Goal: Task Accomplishment & Management: Manage account settings

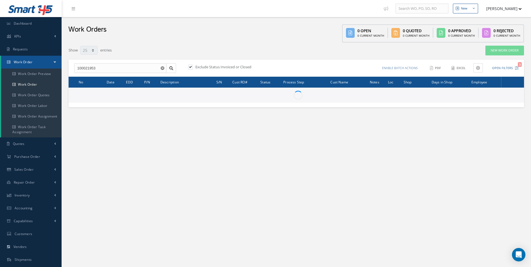
select select "25"
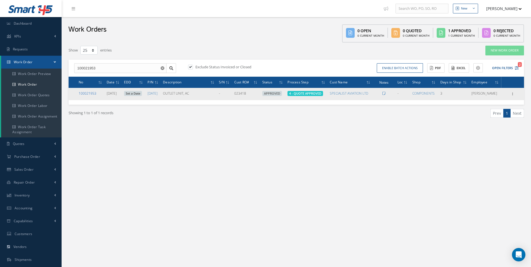
click at [97, 92] on div "100021953" at bounding box center [91, 93] width 24 height 5
click at [93, 94] on link "100021953" at bounding box center [88, 93] width 18 height 5
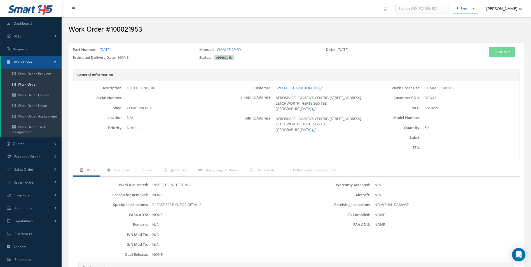
click at [181, 167] on link "Quotation" at bounding box center [175, 171] width 34 height 12
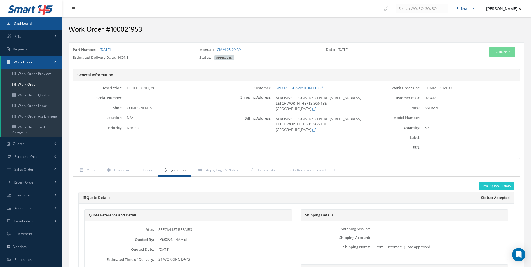
click at [27, 26] on link "Dashboard" at bounding box center [31, 23] width 62 height 13
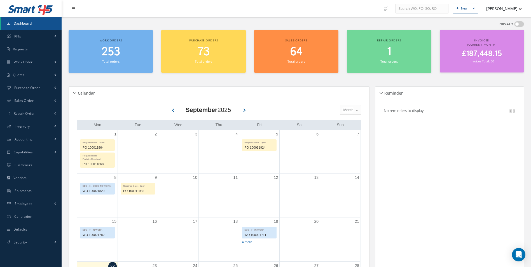
click at [113, 55] on span "253" at bounding box center [111, 52] width 18 height 16
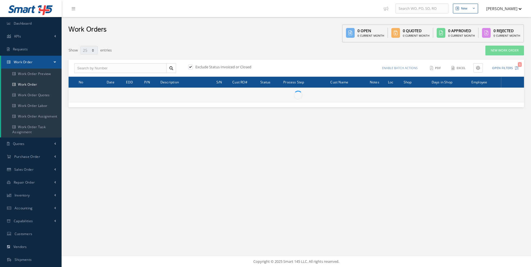
select select "25"
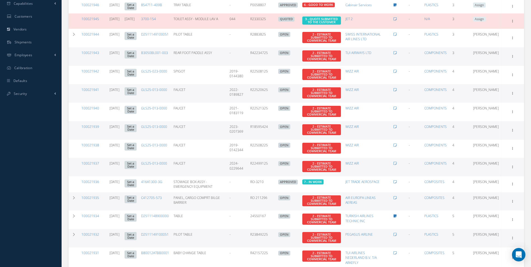
scroll to position [224, 0]
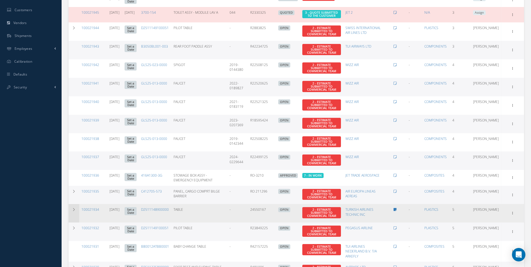
click at [76, 221] on td at bounding box center [74, 213] width 11 height 18
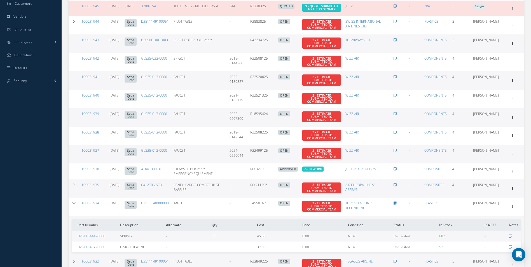
scroll to position [280, 0]
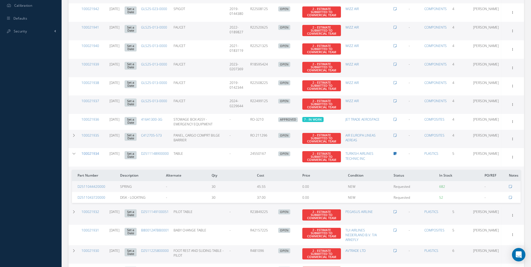
click at [93, 156] on link "100021934" at bounding box center [90, 153] width 18 height 5
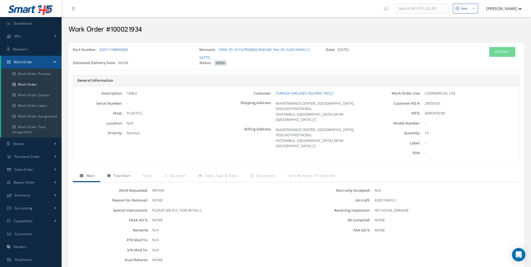
click at [112, 175] on link "Teardown" at bounding box center [118, 176] width 36 height 12
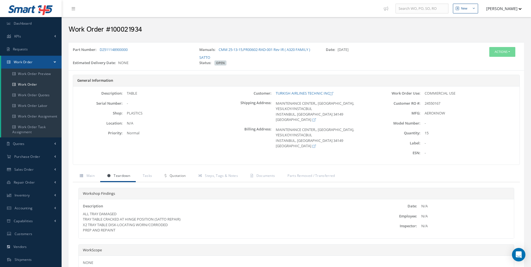
click at [180, 175] on span "Quotation" at bounding box center [178, 175] width 16 height 5
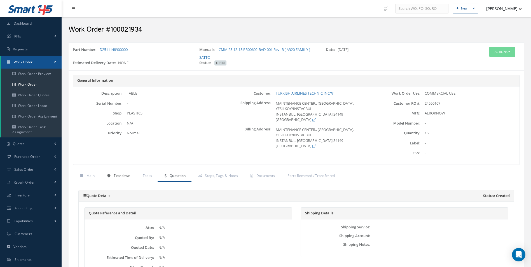
click at [116, 173] on link "Teardown" at bounding box center [118, 176] width 36 height 12
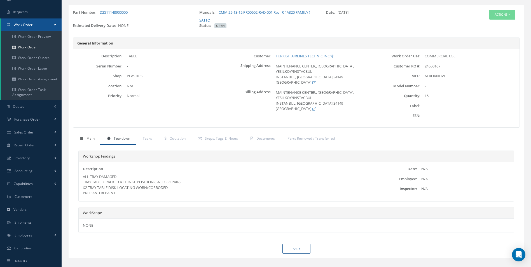
scroll to position [51, 0]
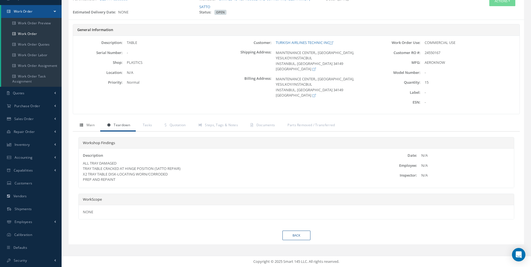
click at [86, 127] on link "Main" at bounding box center [86, 126] width 27 height 12
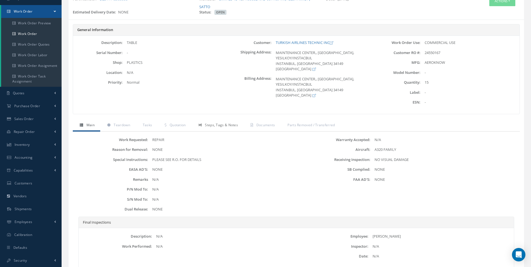
click at [236, 126] on span "Steps, Tags & Notes" at bounding box center [221, 125] width 33 height 5
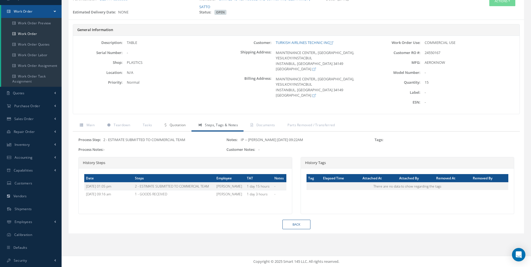
click at [183, 128] on link "Quotation" at bounding box center [175, 126] width 34 height 12
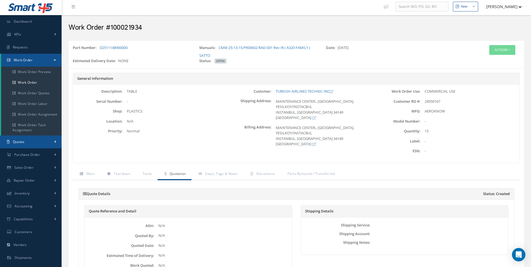
scroll to position [0, 0]
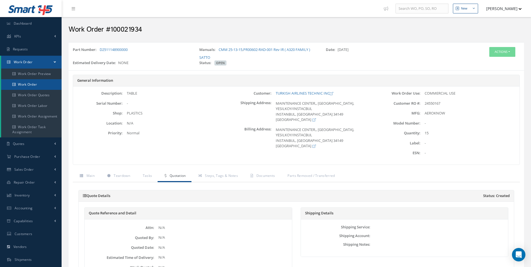
click at [34, 87] on link "Work Order" at bounding box center [31, 84] width 60 height 11
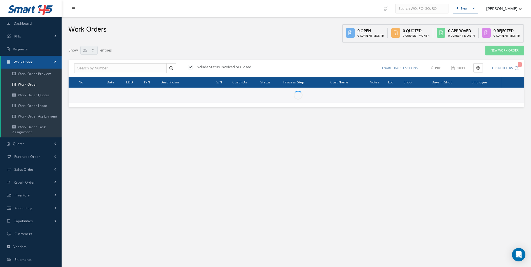
select select "25"
click at [32, 84] on link "Work Order" at bounding box center [31, 84] width 60 height 11
select select "25"
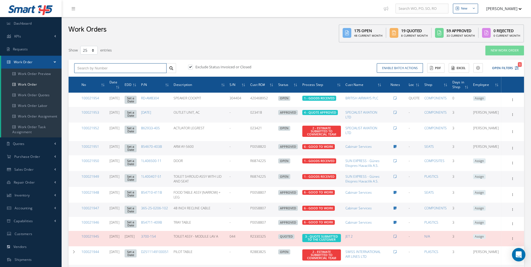
click at [92, 67] on input "text" at bounding box center [120, 68] width 92 height 10
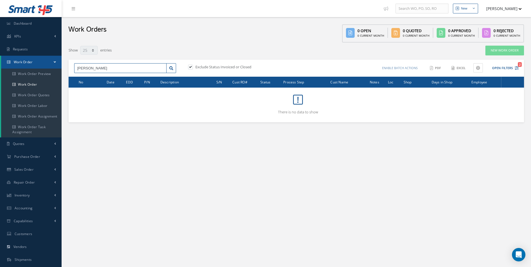
drag, startPoint x: 96, startPoint y: 65, endPoint x: 68, endPoint y: 62, distance: 27.9
click at [69, 62] on div "barfield No Match Found Exclude Status Invoiced or Closed Enable batch actions …" at bounding box center [296, 68] width 455 height 17
type input "B"
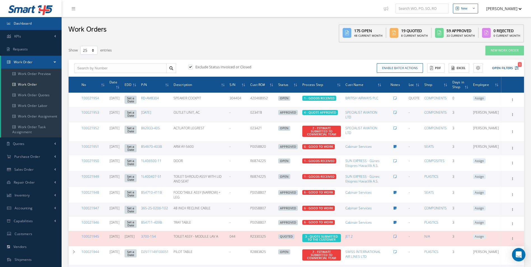
click at [24, 25] on span "Dashboard" at bounding box center [23, 23] width 18 height 5
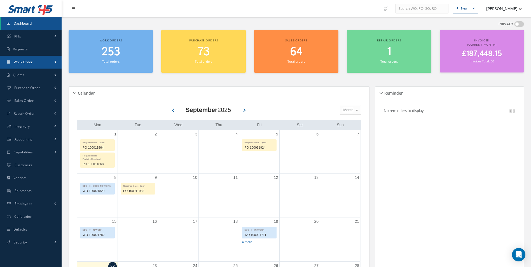
click at [34, 62] on link "Work Order" at bounding box center [31, 62] width 62 height 13
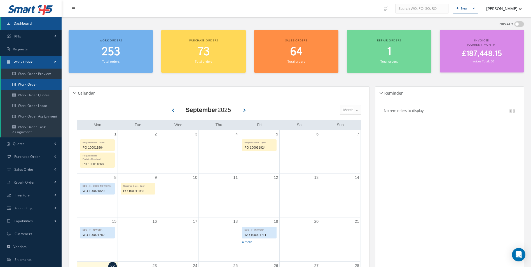
click at [34, 82] on link "Work Order" at bounding box center [31, 84] width 60 height 11
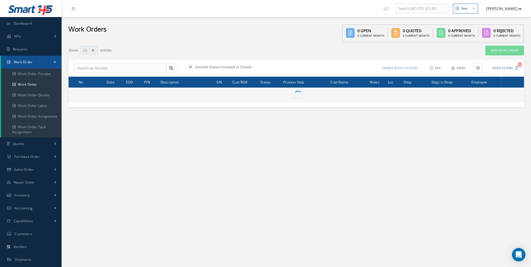
select select "25"
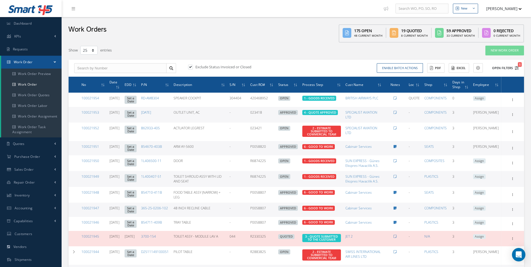
click at [508, 69] on button "Open Filters 1" at bounding box center [503, 68] width 32 height 9
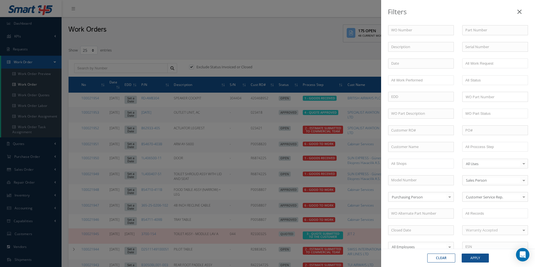
click at [276, 36] on div "Filters WO Number Part Number Description Serial Number - BER CERTIFICATION FIL…" at bounding box center [267, 133] width 535 height 267
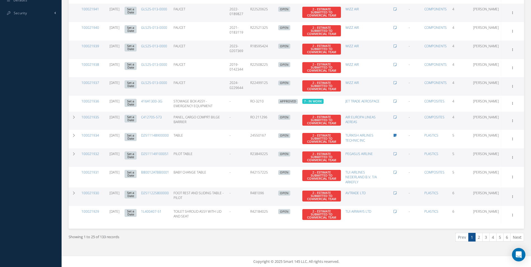
scroll to position [302, 0]
click at [479, 238] on link "2" at bounding box center [478, 237] width 7 height 9
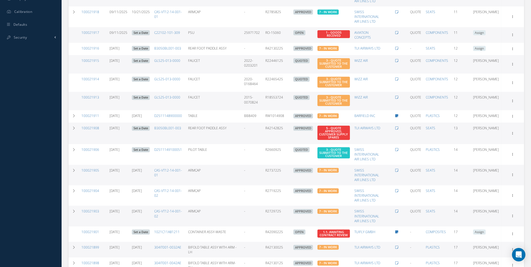
scroll to position [275, 0]
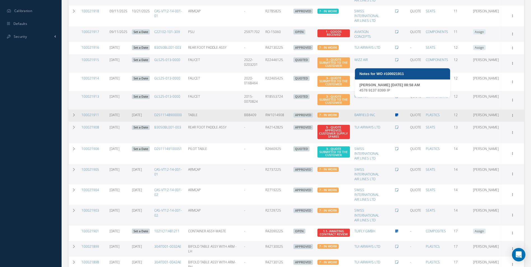
click at [398, 113] on icon at bounding box center [396, 114] width 3 height 3
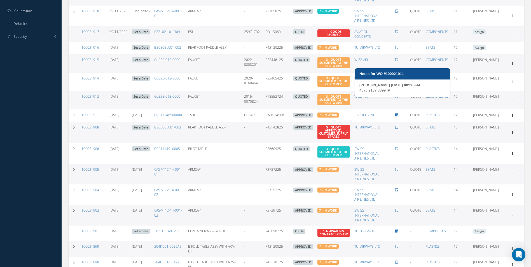
type textarea "4578 9137 8399 IP -- Sam Smith 09/10/2025 08:58AM"
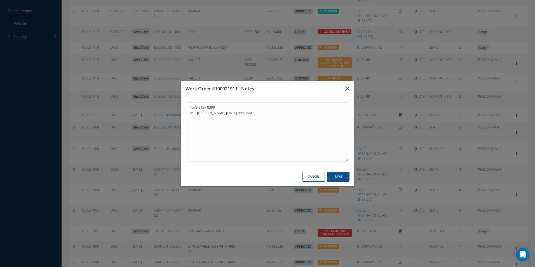
click at [350, 87] on button "button" at bounding box center [347, 89] width 13 height 16
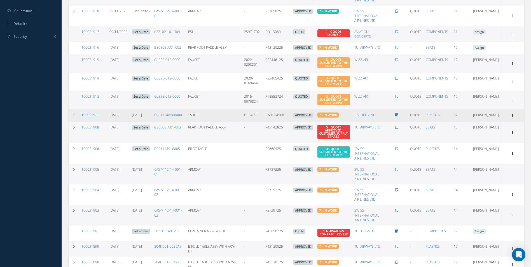
click at [91, 112] on link "100021911" at bounding box center [90, 114] width 18 height 5
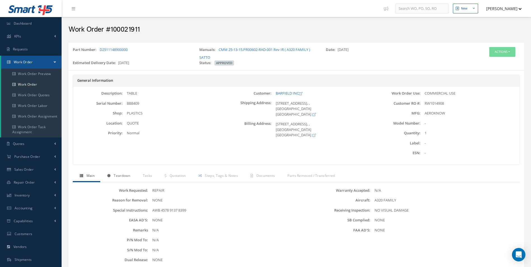
click at [114, 178] on link "Teardown" at bounding box center [118, 176] width 36 height 12
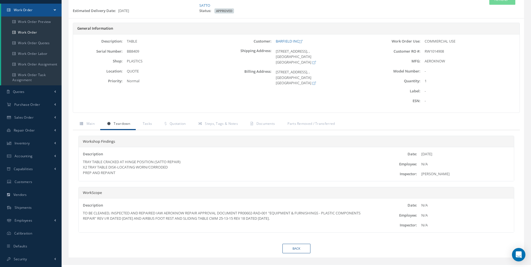
scroll to position [56, 0]
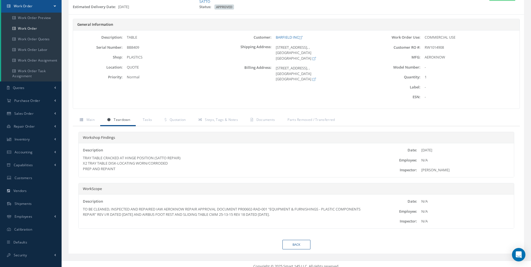
drag, startPoint x: 337, startPoint y: 215, endPoint x: 69, endPoint y: 211, distance: 268.4
click at [69, 211] on div "Main Teardown Tasks Quotation Steps, Tags & Notes Documents Parts Removed / Tra…" at bounding box center [296, 176] width 455 height 125
copy div "TO BE CLEANED, INSPECTED AND REPAIRED IAW AEROKNOW REPAIR APPROVAL DOCUMENT PR0…"
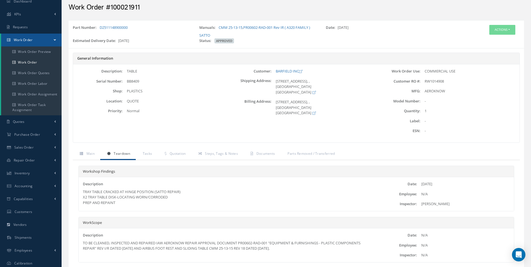
scroll to position [0, 0]
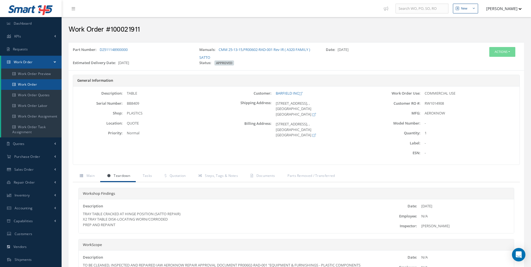
click at [32, 82] on link "Work Order" at bounding box center [31, 84] width 60 height 11
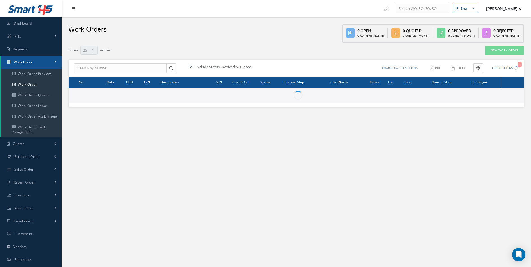
select select "25"
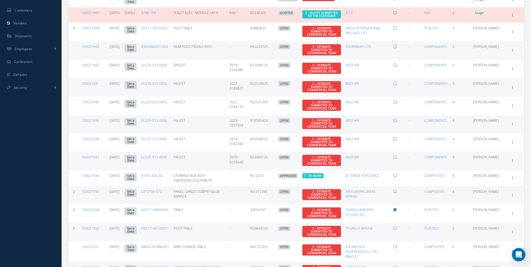
scroll to position [224, 0]
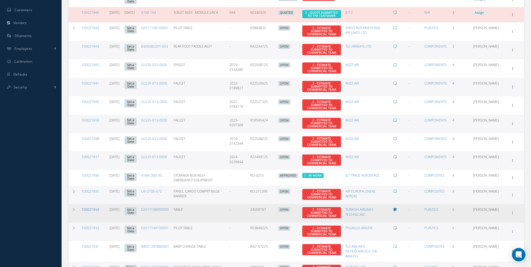
click at [85, 212] on link "100021934" at bounding box center [90, 209] width 18 height 5
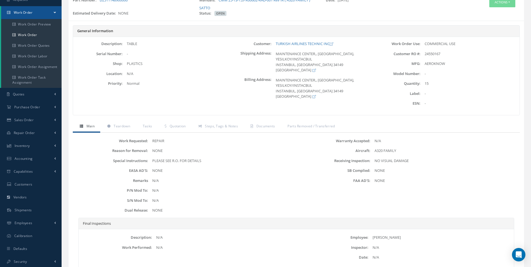
scroll to position [40, 0]
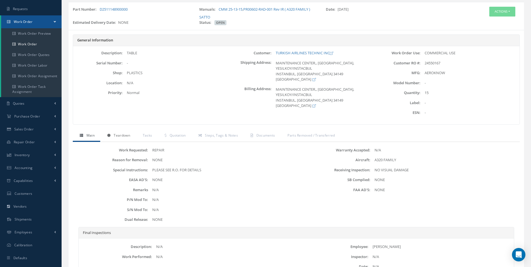
click at [119, 133] on span "Teardown" at bounding box center [122, 135] width 16 height 5
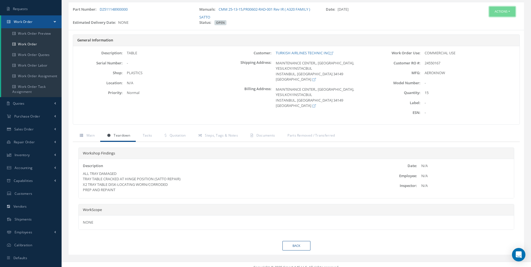
click at [497, 14] on button "Actions" at bounding box center [502, 12] width 26 height 10
click at [499, 25] on link "Edit" at bounding box center [493, 22] width 45 height 8
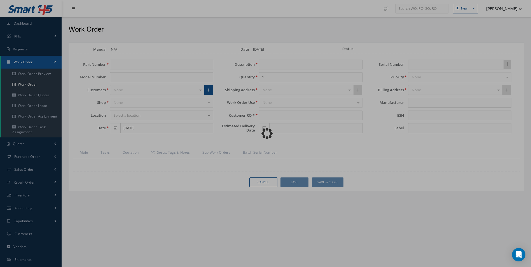
type input "D2511148900000"
type input "[DATE]"
type input "TABLE"
type input "15"
type input "24550167"
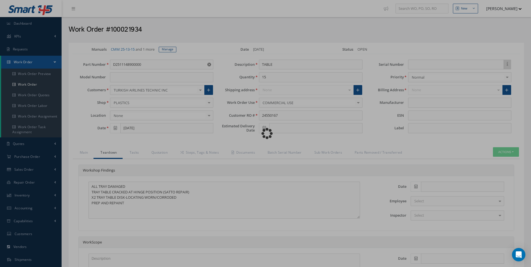
type input "AEROKNOW"
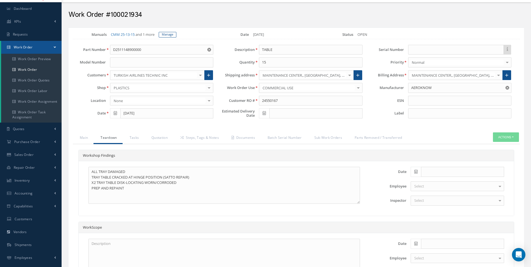
scroll to position [56, 0]
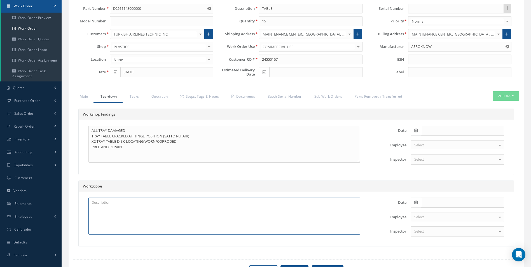
click at [135, 206] on textarea at bounding box center [223, 216] width 271 height 37
paste textarea "TO BE CLEANED, INSPECTED AND REPAIRED IAW AEROKNOW REPAIR APPROVAL DOCUMENT PR0…"
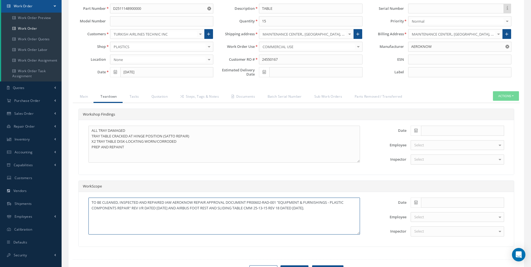
type textarea "TO BE CLEANED, INSPECTED AND REPAIRED IAW AEROKNOW REPAIR APPROVAL DOCUMENT PR0…"
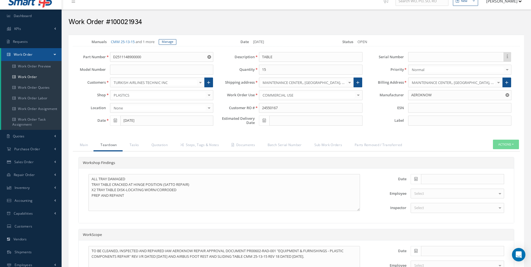
scroll to position [0, 0]
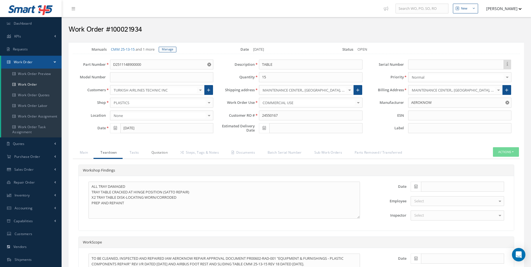
drag, startPoint x: 160, startPoint y: 152, endPoint x: 203, endPoint y: 156, distance: 43.3
click at [160, 152] on link "Quotation" at bounding box center [158, 153] width 29 height 12
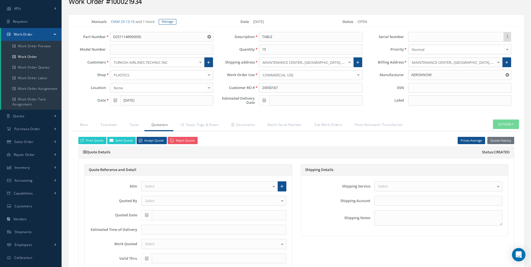
scroll to position [28, 0]
click at [163, 186] on div "Select" at bounding box center [209, 186] width 137 height 10
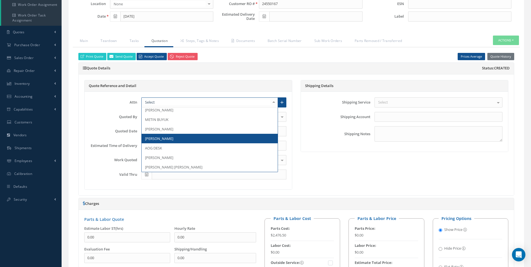
scroll to position [112, 0]
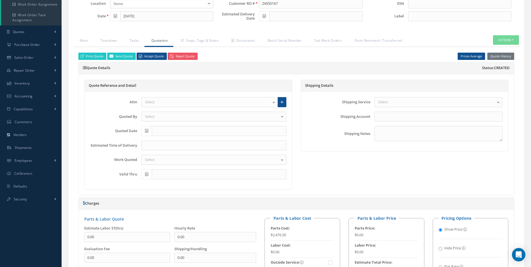
click at [266, 105] on div "Select" at bounding box center [209, 102] width 137 height 10
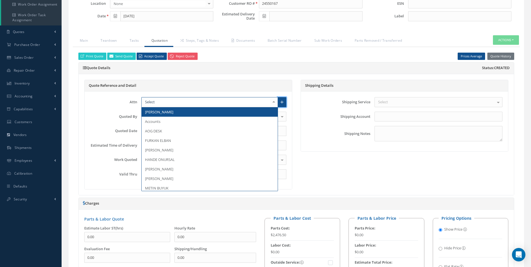
click at [285, 100] on link at bounding box center [282, 102] width 9 height 10
radio input "true"
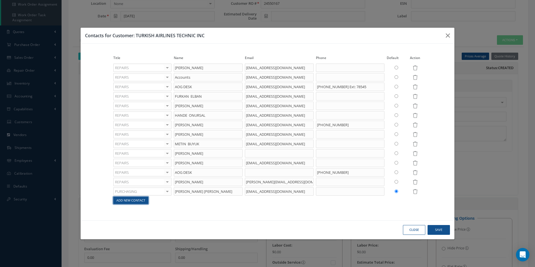
click at [134, 202] on link "Add New Contact" at bounding box center [130, 201] width 35 height 8
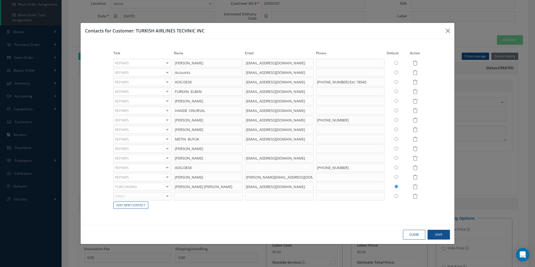
click at [139, 199] on div "Select" at bounding box center [142, 196] width 58 height 8
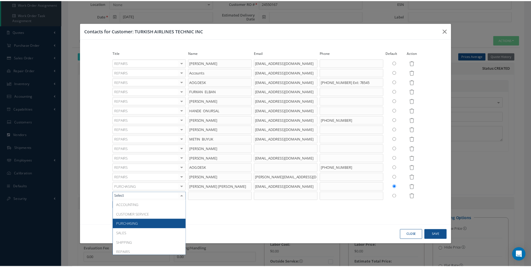
scroll to position [28, 0]
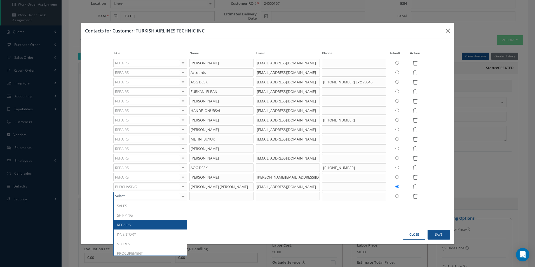
click at [145, 224] on span "REPAIRS" at bounding box center [150, 225] width 73 height 10
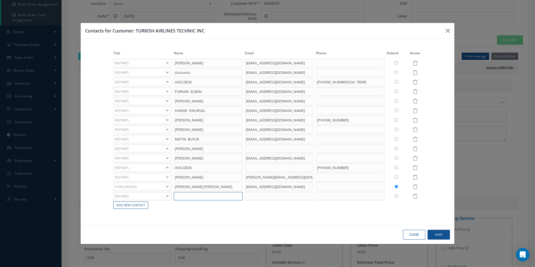
click at [185, 196] on input "text" at bounding box center [208, 196] width 69 height 8
type input "[PERSON_NAME]"
paste input "[EMAIL_ADDRESS][DOMAIN_NAME]"
type input "[EMAIL_ADDRESS][DOMAIN_NAME]"
click at [432, 232] on button "Save" at bounding box center [439, 235] width 22 height 10
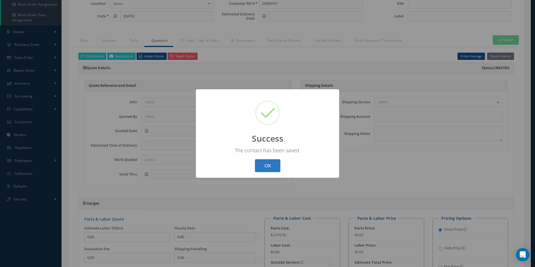
click at [271, 168] on button "OK" at bounding box center [267, 165] width 25 height 13
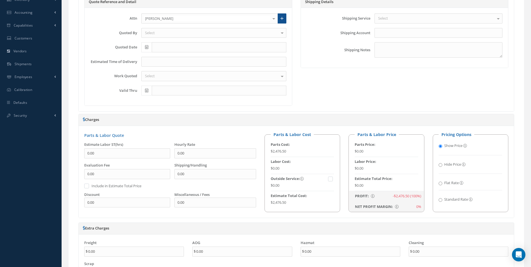
scroll to position [196, 0]
click at [442, 182] on input "Flat Rate" at bounding box center [441, 183] width 4 height 4
radio input "true"
radio input "false"
click at [402, 189] on input "text" at bounding box center [387, 187] width 64 height 10
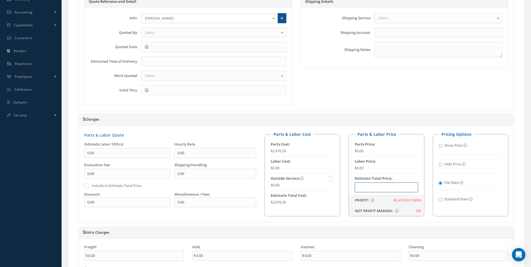
click at [381, 185] on input "text" at bounding box center [387, 187] width 64 height 10
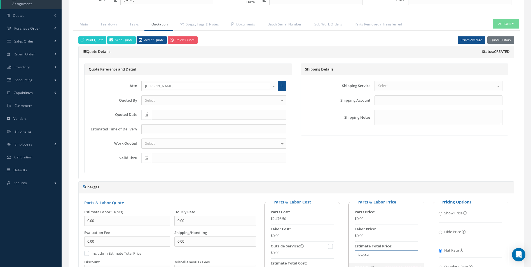
scroll to position [112, 0]
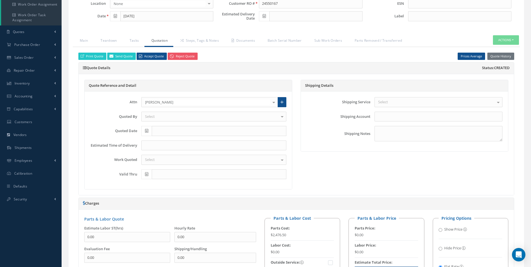
type input "$52,470"
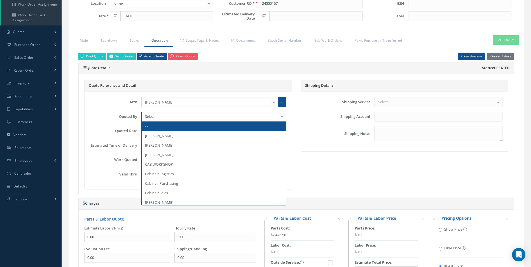
click at [162, 118] on div at bounding box center [213, 117] width 145 height 10
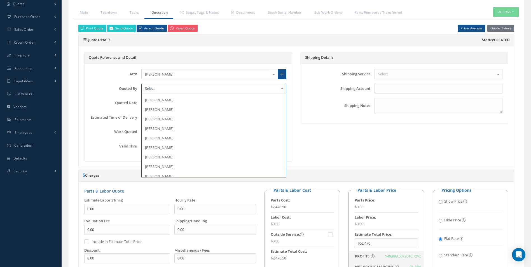
scroll to position [136, 0]
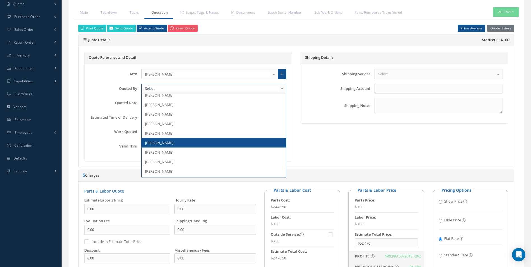
click at [167, 143] on span "[PERSON_NAME]" at bounding box center [159, 142] width 28 height 5
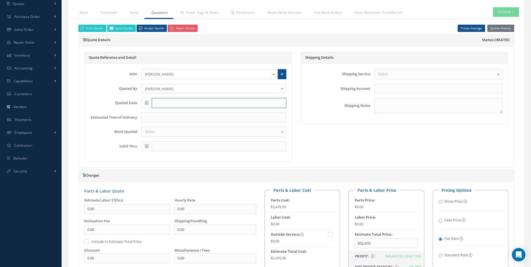
click at [176, 104] on input "text" at bounding box center [219, 103] width 135 height 10
click at [153, 155] on td "22" at bounding box center [154, 155] width 8 height 8
type input "[DATE]"
click at [171, 117] on input at bounding box center [213, 117] width 145 height 10
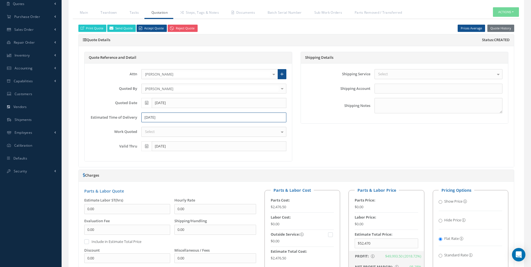
type input "[DATE]"
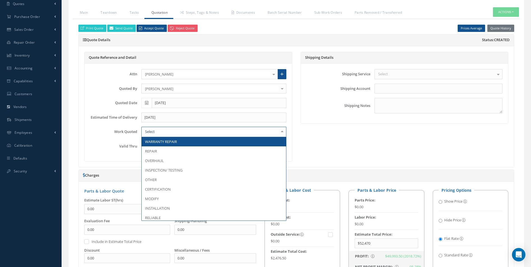
click at [188, 129] on div at bounding box center [213, 132] width 145 height 10
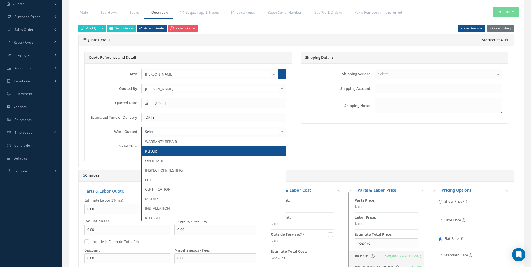
click at [182, 147] on span "REPAIR" at bounding box center [214, 151] width 144 height 10
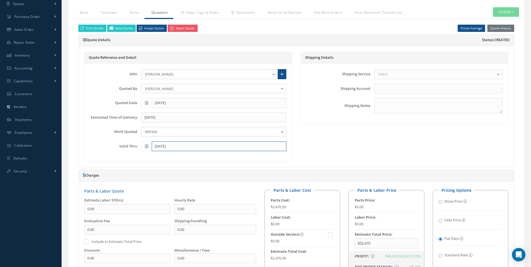
click at [180, 144] on input "[DATE]" at bounding box center [219, 146] width 135 height 10
click at [147, 120] on td "26" at bounding box center [145, 121] width 8 height 8
type input "[DATE]"
click at [406, 76] on div "Select" at bounding box center [438, 74] width 128 height 10
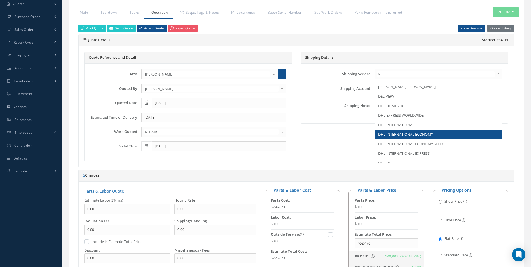
scroll to position [0, 0]
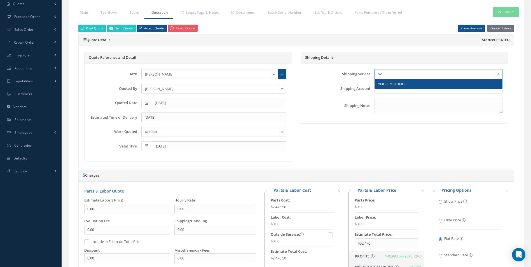
type input "you"
click at [399, 87] on span "YOUR ROUTING" at bounding box center [438, 84] width 127 height 10
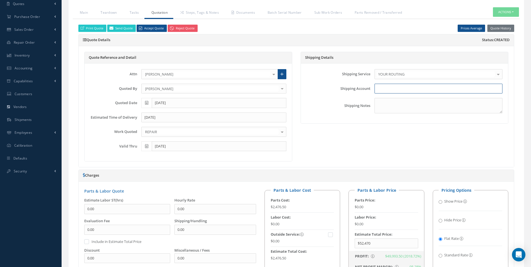
click at [394, 92] on input "text" at bounding box center [438, 89] width 128 height 10
type input "NA"
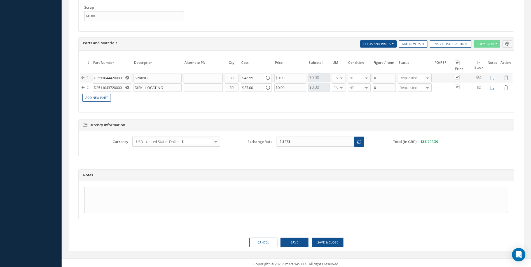
scroll to position [459, 0]
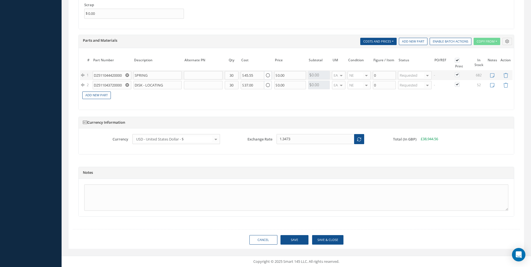
type textarea "NA"
click at [109, 186] on textarea at bounding box center [296, 197] width 424 height 26
type textarea "p"
type textarea "PRICE QUOTED IS FOR THE TOTAL QUANTITY TO BE REPAIRED. 52,470 / 15 Units = 3498…"
click at [299, 240] on button "Save" at bounding box center [294, 240] width 28 height 10
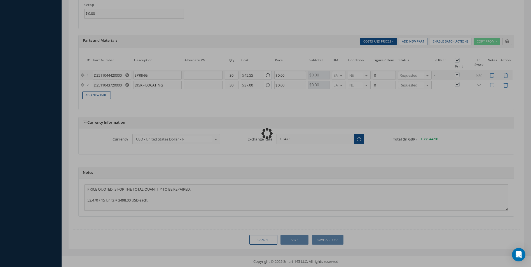
type textarea "PRICE QUOTED IS FOR THE TOTAL QUANTITY TO BE REPAIRED. 52,470 / 15 Units = 3498…"
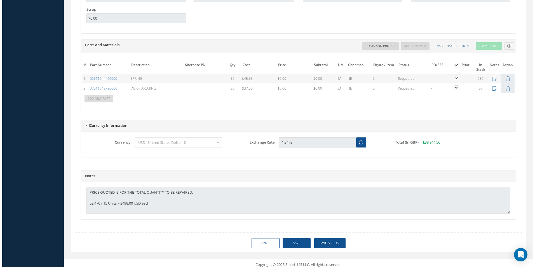
scroll to position [462, 0]
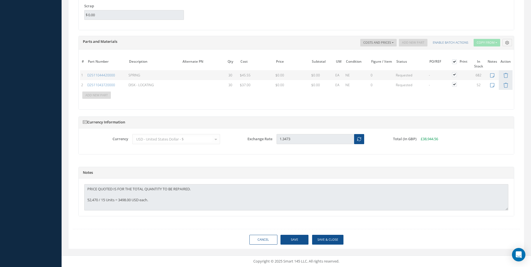
type input "AEROKNOW"
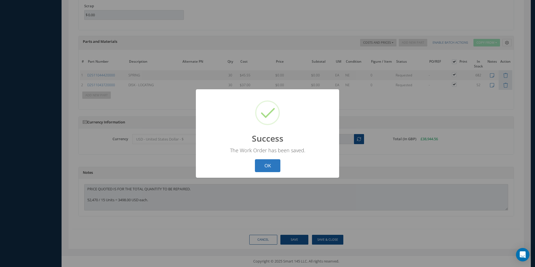
click at [272, 165] on button "OK" at bounding box center [267, 165] width 25 height 13
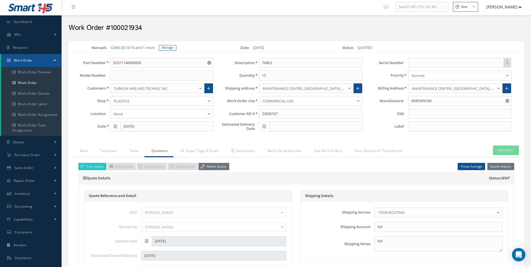
scroll to position [0, 0]
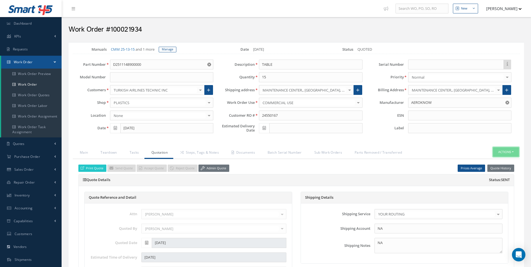
click at [508, 151] on button "Actions" at bounding box center [506, 152] width 26 height 10
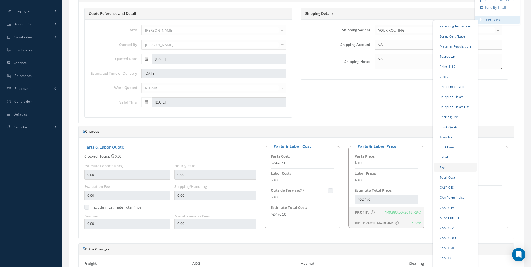
scroll to position [168, 0]
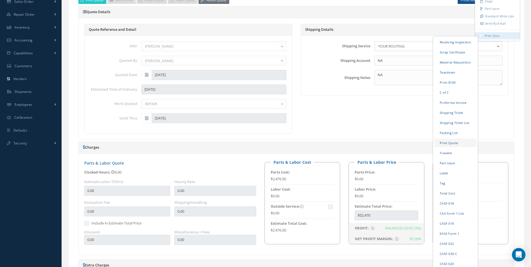
click at [450, 140] on link "Print Quote" at bounding box center [455, 142] width 43 height 9
